Goal: Share content

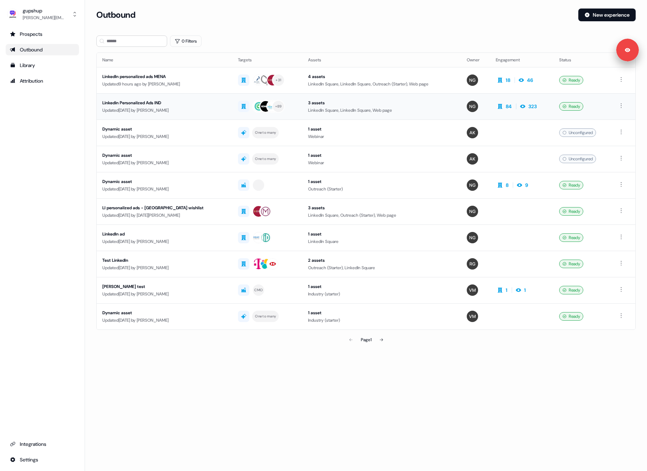
click at [169, 112] on div "Updated [DATE] by [PERSON_NAME]" at bounding box center [164, 110] width 124 height 7
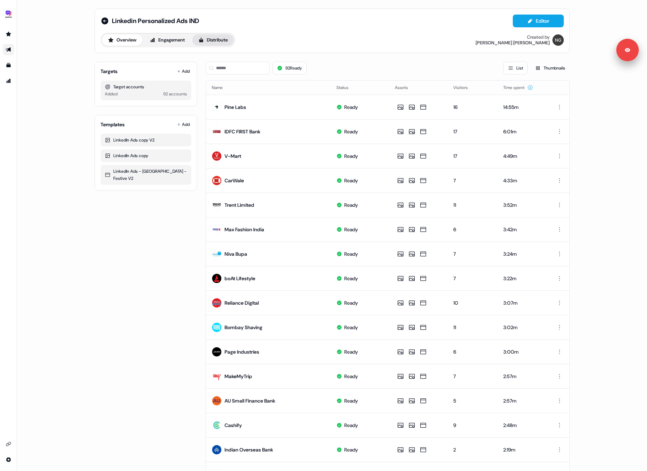
click at [222, 40] on button "Distribute" at bounding box center [212, 39] width 41 height 11
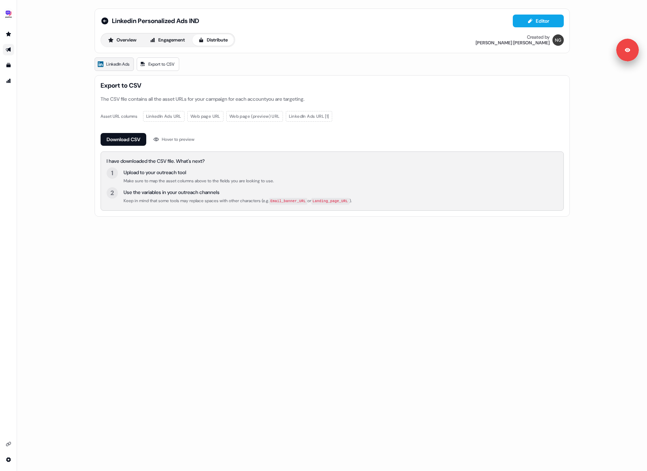
click at [118, 67] on span "LinkedIn Ads" at bounding box center [117, 64] width 23 height 7
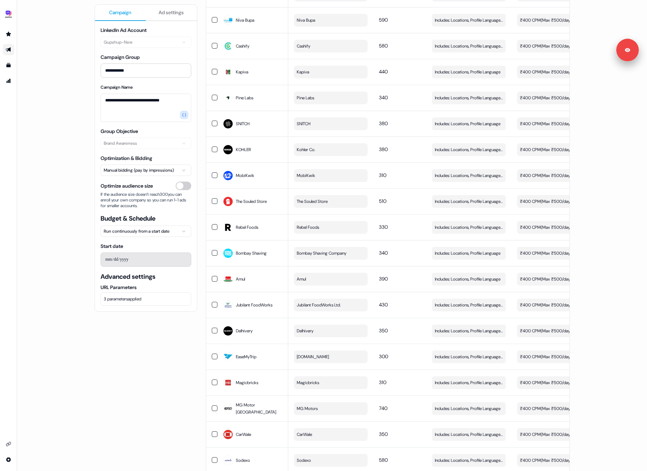
click at [175, 15] on span "Ad settings" at bounding box center [171, 12] width 25 height 7
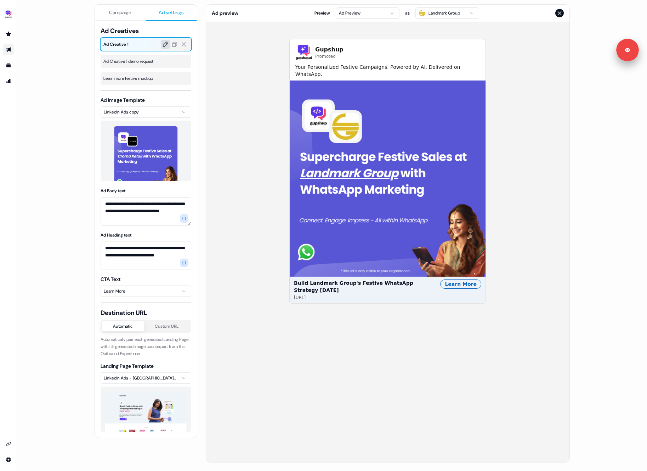
scroll to position [71, 0]
click at [139, 61] on span "Ad Creative 1 demo request" at bounding box center [145, 61] width 85 height 7
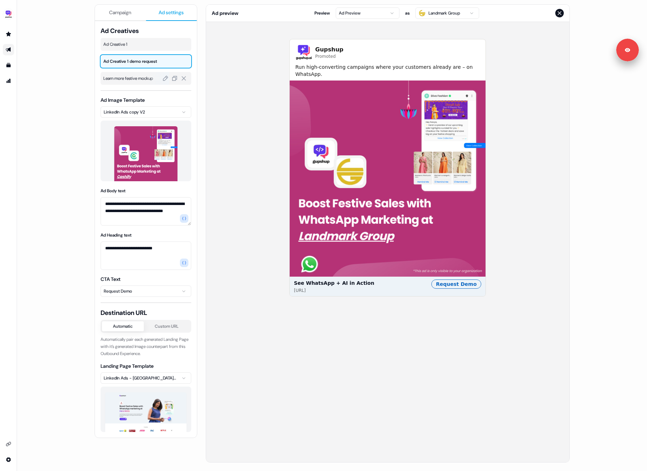
click at [134, 78] on span "Learn more festive mockup" at bounding box center [145, 78] width 85 height 7
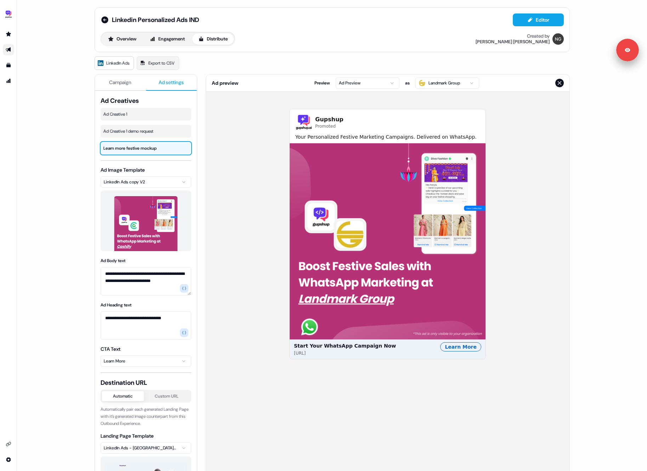
scroll to position [0, 0]
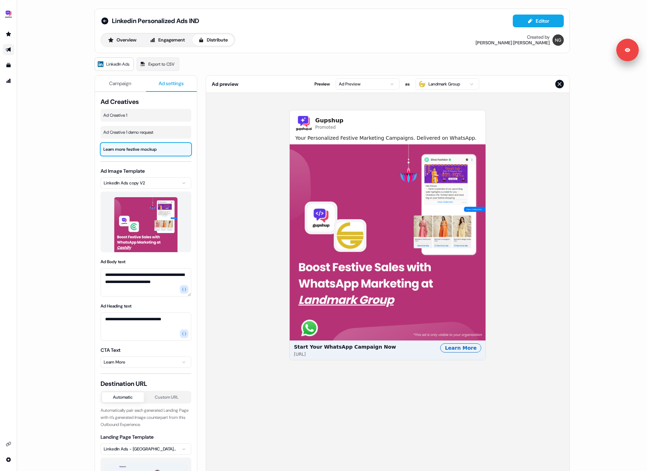
click at [130, 81] on span "Campaign" at bounding box center [120, 83] width 22 height 7
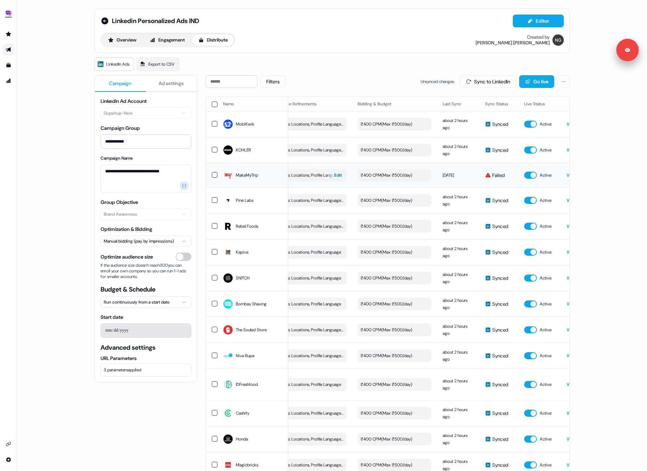
scroll to position [0, 140]
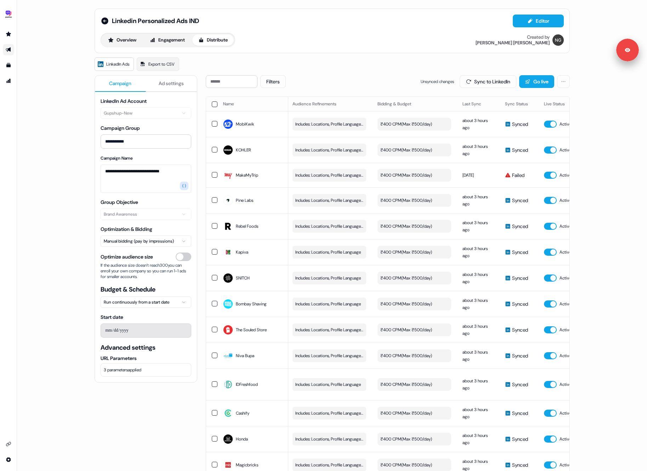
click at [272, 34] on div "Overview Engagement Distribute Created by [PERSON_NAME]" at bounding box center [332, 40] width 463 height 14
click at [11, 445] on icon "Go to integrations" at bounding box center [9, 444] width 6 height 6
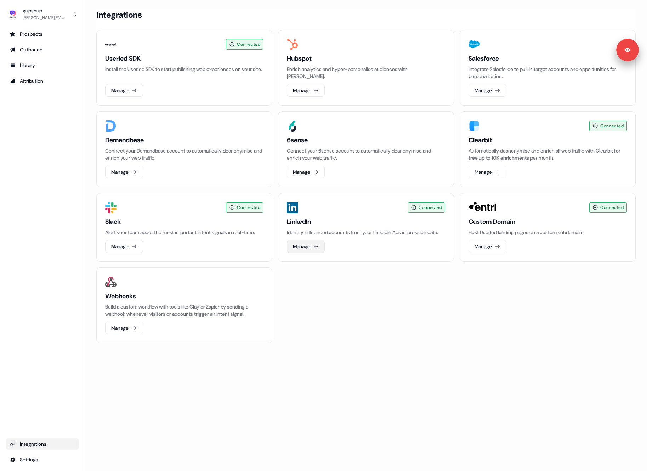
click at [302, 253] on button "Manage" at bounding box center [306, 246] width 38 height 13
